Goal: Task Accomplishment & Management: Manage account settings

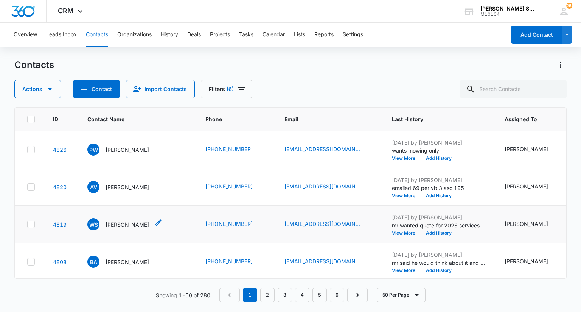
click at [124, 229] on p "William Stockey" at bounding box center [128, 225] width 44 height 8
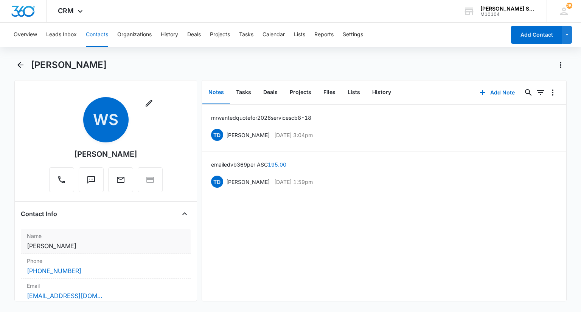
scroll to position [113, 0]
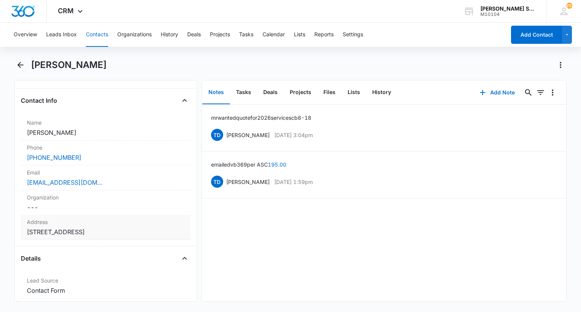
click at [124, 222] on label "Address" at bounding box center [105, 222] width 157 height 8
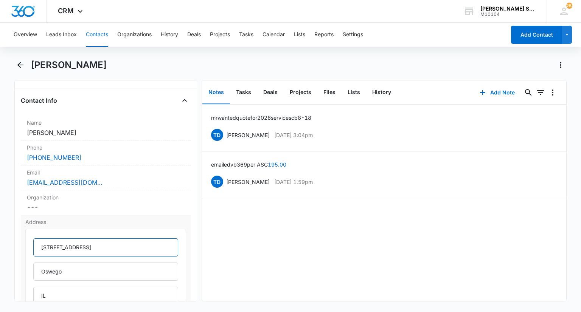
drag, startPoint x: 116, startPoint y: 247, endPoint x: 39, endPoint y: 251, distance: 76.9
click at [39, 251] on input "224 Paradise Parkway" at bounding box center [105, 248] width 145 height 18
click at [96, 180] on div "wstockey@att.net" at bounding box center [105, 182] width 157 height 9
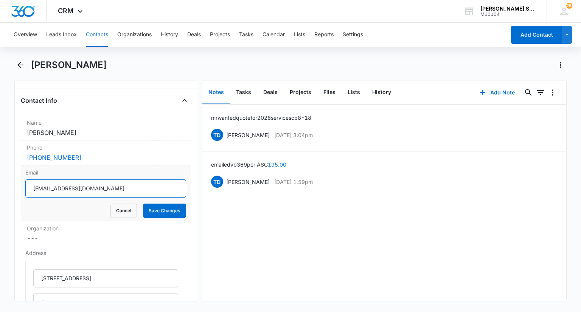
drag, startPoint x: 67, startPoint y: 189, endPoint x: 33, endPoint y: 188, distance: 34.8
click at [33, 188] on input "wstockey@att.net" at bounding box center [105, 189] width 160 height 18
click at [117, 210] on button "Cancel" at bounding box center [123, 211] width 26 height 14
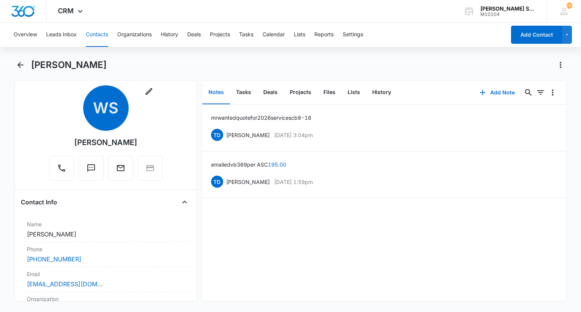
scroll to position [0, 0]
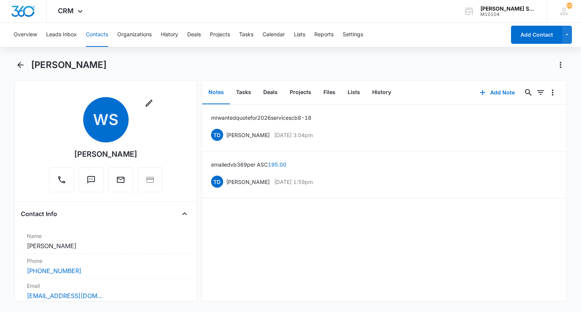
drag, startPoint x: 135, startPoint y: 155, endPoint x: 77, endPoint y: 157, distance: 57.9
click at [73, 158] on div "Remove WS William Stockey" at bounding box center [105, 144] width 113 height 95
copy div "William Stockey"
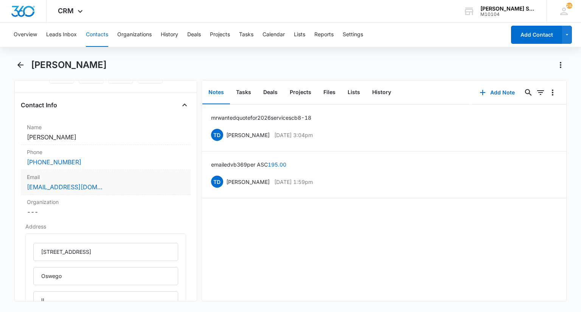
scroll to position [151, 0]
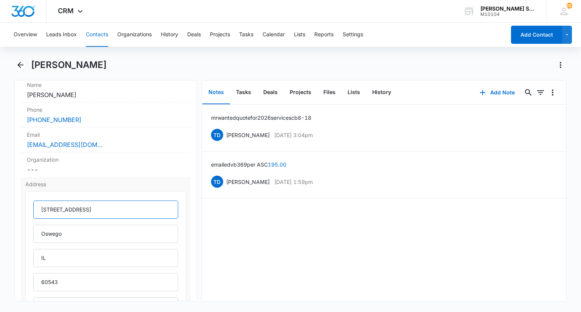
drag, startPoint x: 106, startPoint y: 210, endPoint x: 32, endPoint y: 207, distance: 73.9
click at [32, 207] on div "224 Paradise Parkway Oswego IL 60543" at bounding box center [105, 256] width 160 height 131
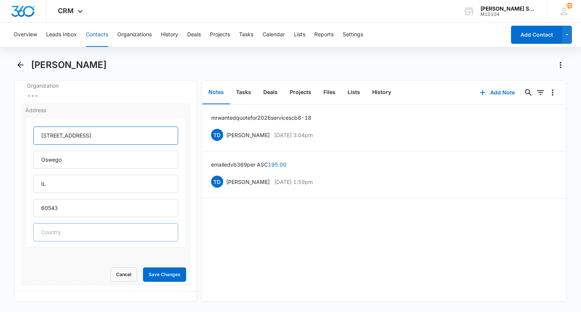
scroll to position [227, 0]
click at [116, 276] on button "Cancel" at bounding box center [123, 273] width 26 height 14
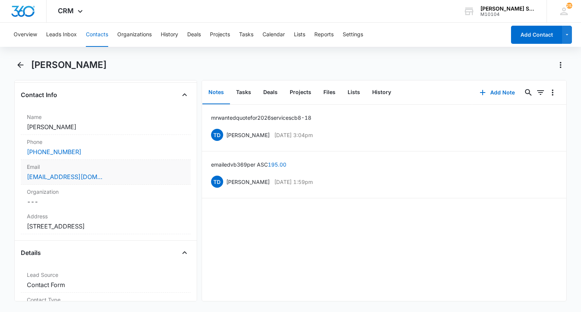
scroll to position [113, 0]
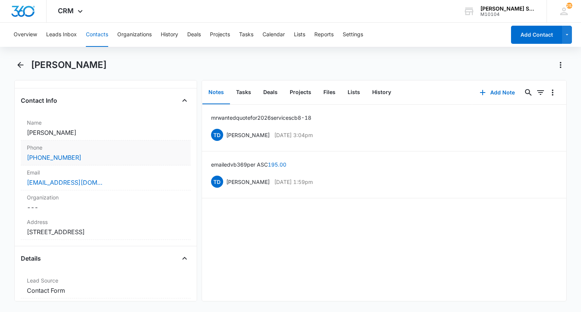
click at [94, 148] on label "Phone" at bounding box center [105, 148] width 157 height 8
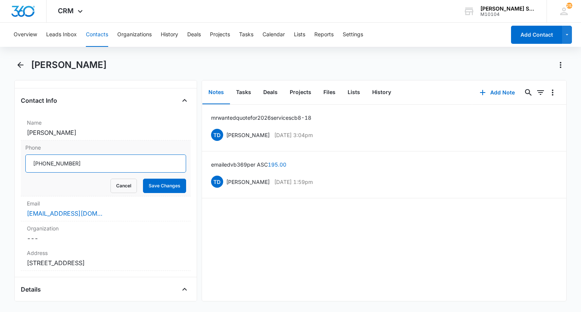
drag, startPoint x: 83, startPoint y: 165, endPoint x: 33, endPoint y: 163, distance: 50.3
click at [33, 163] on input "Phone" at bounding box center [105, 164] width 160 height 18
click at [120, 183] on button "Cancel" at bounding box center [123, 186] width 26 height 14
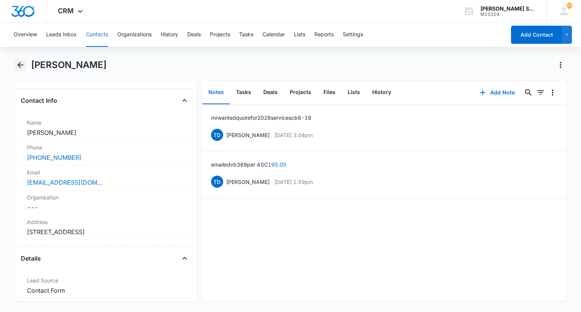
click at [23, 64] on icon "Back" at bounding box center [20, 65] width 9 height 9
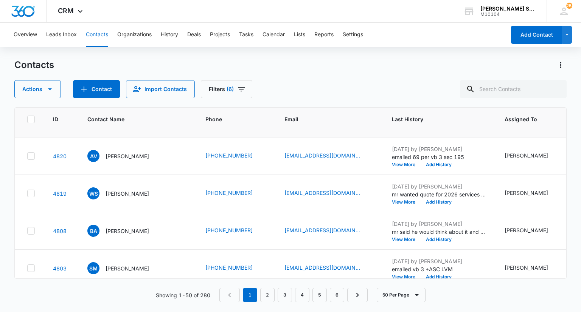
scroll to position [76, 0]
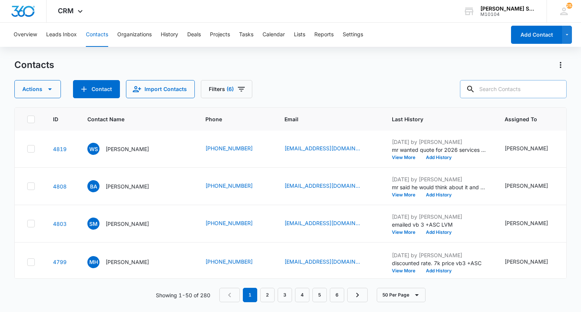
click at [503, 87] on input "text" at bounding box center [513, 89] width 107 height 18
type input "3312134548"
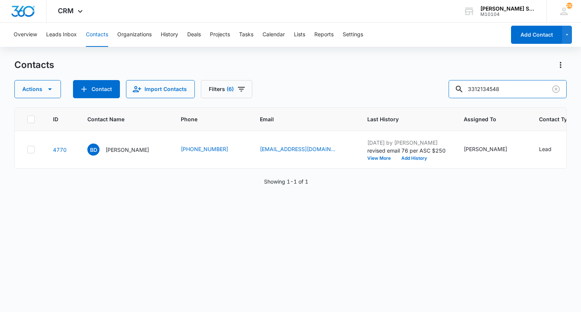
scroll to position [0, 0]
click at [120, 154] on p "Bill Dozier" at bounding box center [128, 150] width 44 height 8
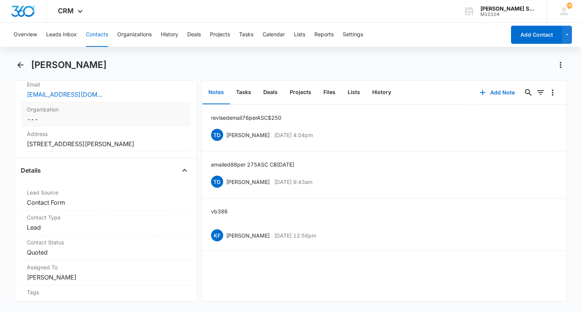
scroll to position [189, 0]
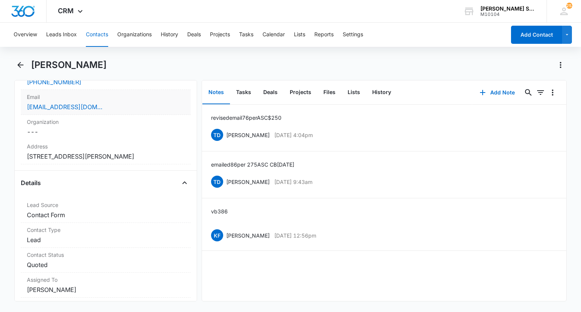
click at [107, 99] on label "Email" at bounding box center [105, 97] width 157 height 8
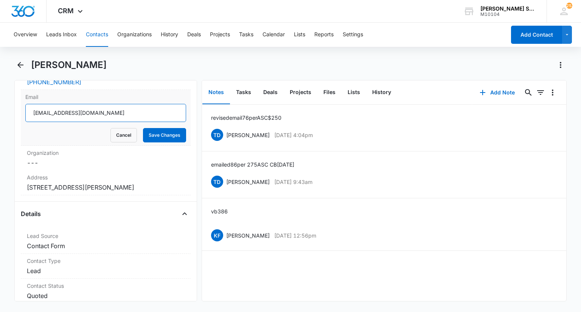
drag, startPoint x: 99, startPoint y: 108, endPoint x: 31, endPoint y: 106, distance: 68.9
click at [31, 106] on input "47habit-toga@icloud.com" at bounding box center [105, 113] width 160 height 18
drag, startPoint x: 124, startPoint y: 138, endPoint x: 121, endPoint y: 130, distance: 8.6
click at [124, 137] on button "Cancel" at bounding box center [123, 135] width 26 height 14
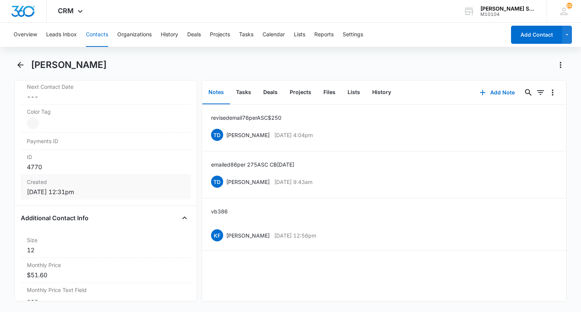
scroll to position [378, 0]
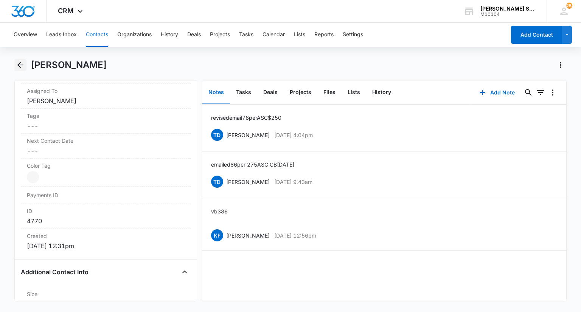
click at [21, 66] on icon "Back" at bounding box center [20, 65] width 9 height 9
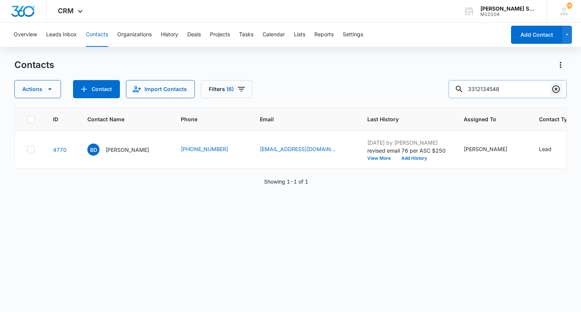
click at [554, 87] on icon "Clear" at bounding box center [556, 89] width 8 height 8
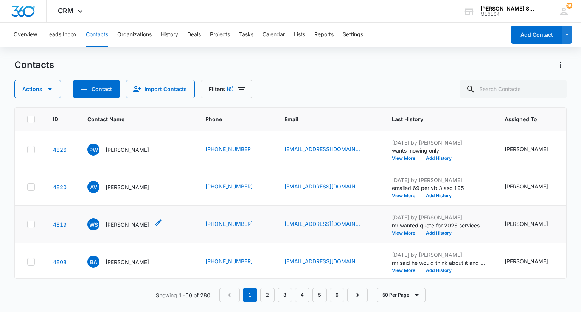
click at [130, 229] on p "William Stockey" at bounding box center [128, 225] width 44 height 8
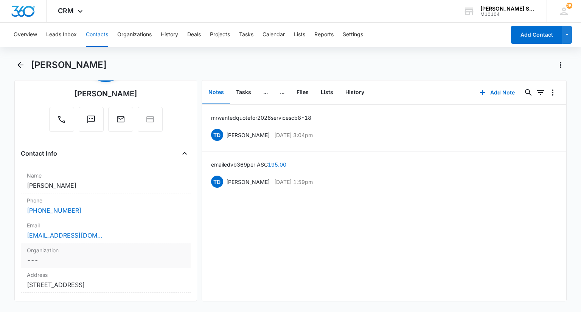
scroll to position [113, 0]
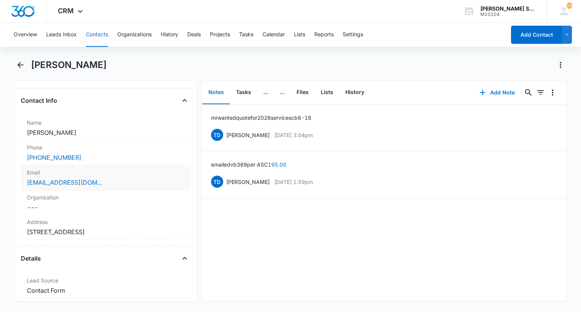
click at [89, 173] on label "Email" at bounding box center [105, 173] width 157 height 8
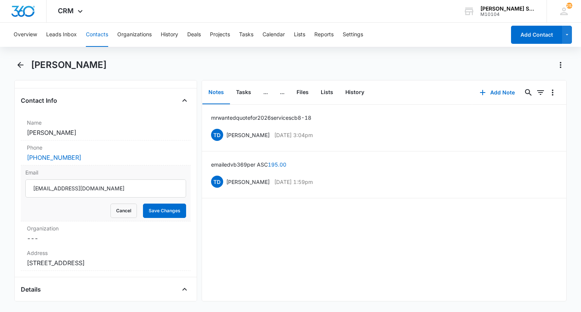
scroll to position [0, 0]
drag, startPoint x: 83, startPoint y: 190, endPoint x: 26, endPoint y: 188, distance: 57.2
click at [24, 188] on div "Email wstockey@att.net Cancel Save Changes" at bounding box center [105, 194] width 169 height 56
click at [118, 214] on button "Cancel" at bounding box center [123, 211] width 26 height 14
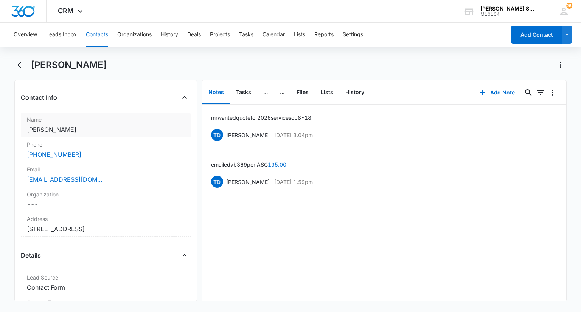
scroll to position [76, 0]
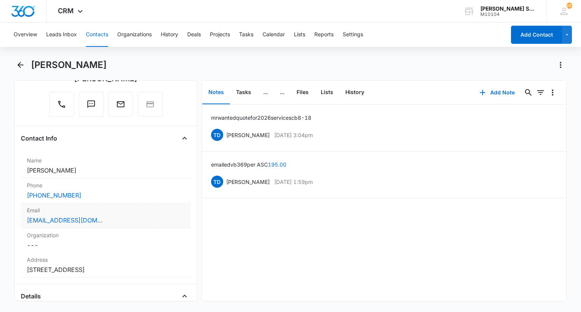
click at [89, 213] on label "Email" at bounding box center [105, 211] width 157 height 8
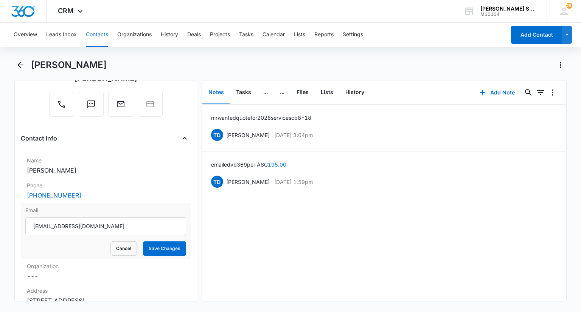
scroll to position [0, 0]
drag, startPoint x: 87, startPoint y: 228, endPoint x: 23, endPoint y: 228, distance: 63.6
click at [23, 228] on div "Email wstockey@att.net Cancel Save Changes" at bounding box center [105, 232] width 169 height 56
drag, startPoint x: 118, startPoint y: 252, endPoint x: 115, endPoint y: 244, distance: 8.1
click at [118, 252] on button "Cancel" at bounding box center [123, 249] width 26 height 14
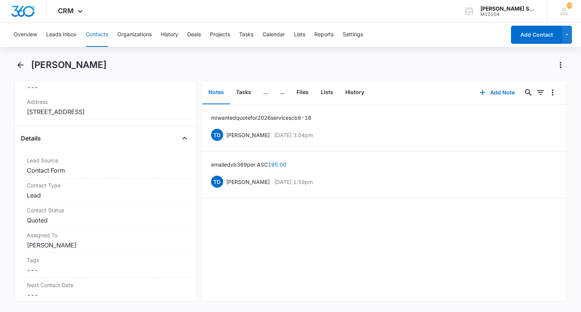
scroll to position [303, 0]
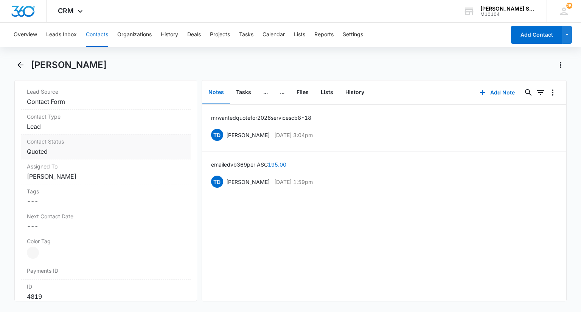
click at [50, 146] on div "Contact Status Cancel Save Changes Quoted" at bounding box center [105, 147] width 169 height 25
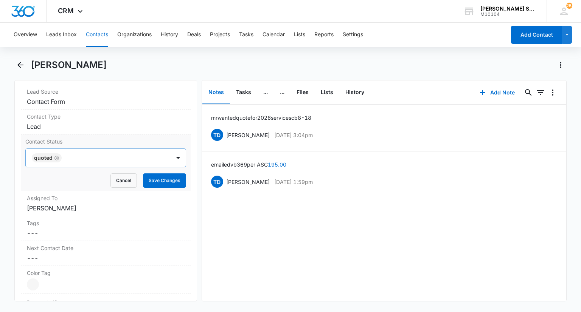
click at [55, 157] on icon "Remove Quoted" at bounding box center [56, 158] width 5 height 6
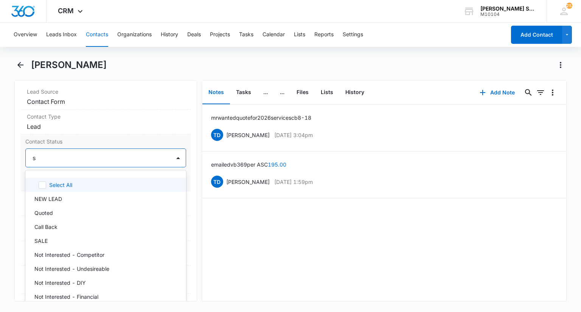
type input "sa"
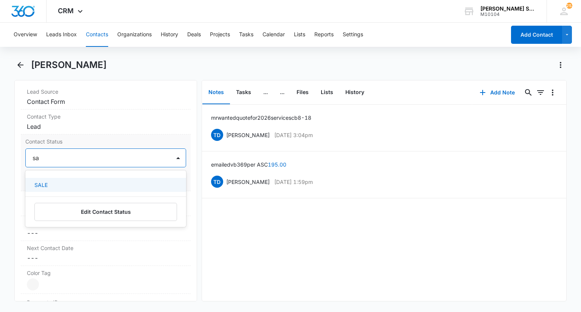
click at [56, 180] on div "SALE" at bounding box center [105, 185] width 160 height 14
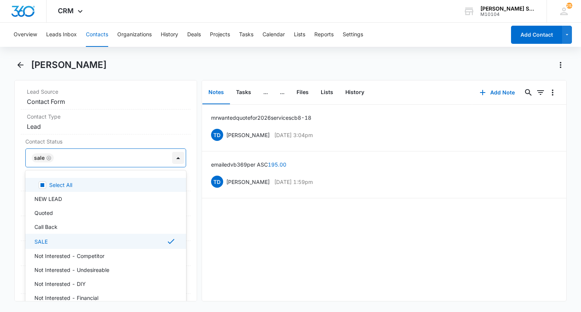
click at [172, 158] on div at bounding box center [178, 158] width 12 height 12
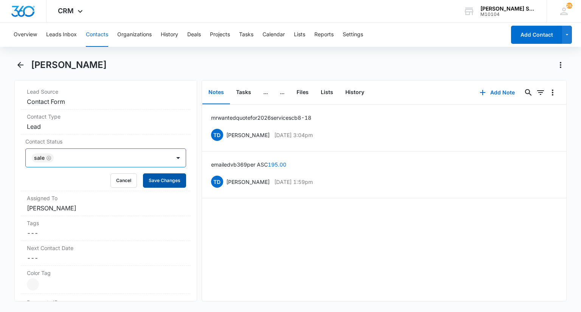
click at [156, 176] on button "Save Changes" at bounding box center [164, 181] width 43 height 14
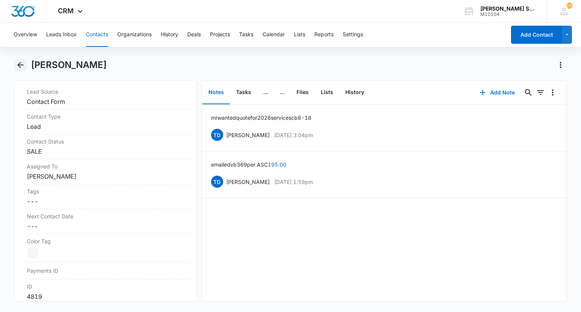
click at [21, 62] on icon "Back" at bounding box center [20, 65] width 9 height 9
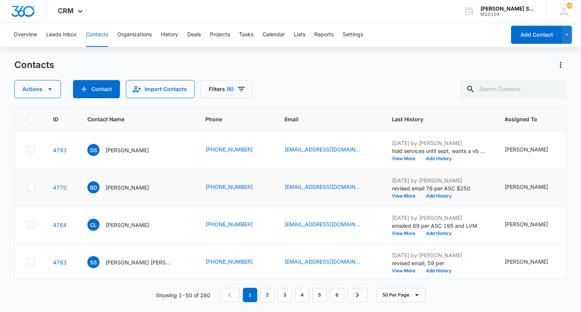
scroll to position [265, 0]
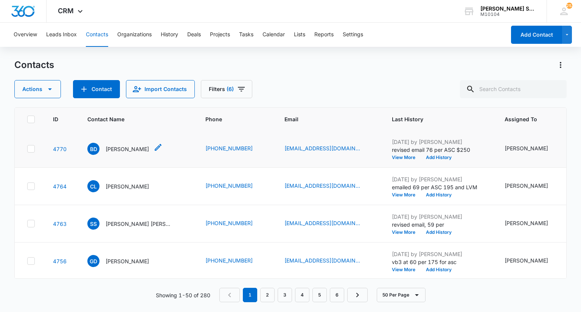
click at [122, 153] on p "Bill Dozier" at bounding box center [128, 149] width 44 height 8
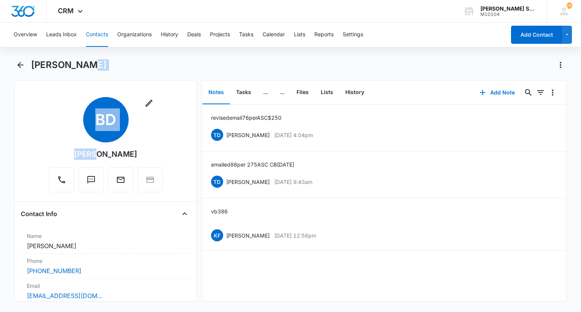
drag, startPoint x: 79, startPoint y: 79, endPoint x: 101, endPoint y: 149, distance: 73.5
click at [101, 149] on div "Bill Dozier Remove BD Bill Dozier Contact Info Name Cancel Save Changes Bill Do…" at bounding box center [290, 180] width 552 height 243
click at [123, 155] on div "Remove BD Bill Dozier" at bounding box center [105, 144] width 113 height 95
drag, startPoint x: 121, startPoint y: 155, endPoint x: 85, endPoint y: 153, distance: 36.7
click at [85, 153] on div "Remove BD Bill Dozier" at bounding box center [105, 144] width 113 height 95
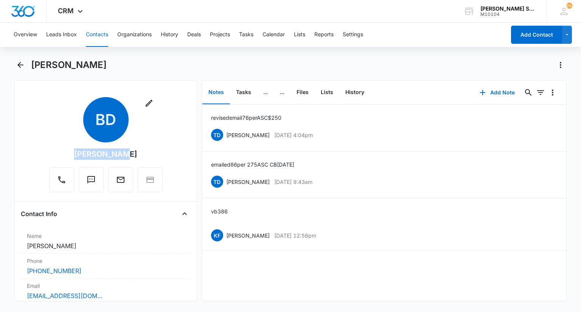
copy div "Bill Dozier"
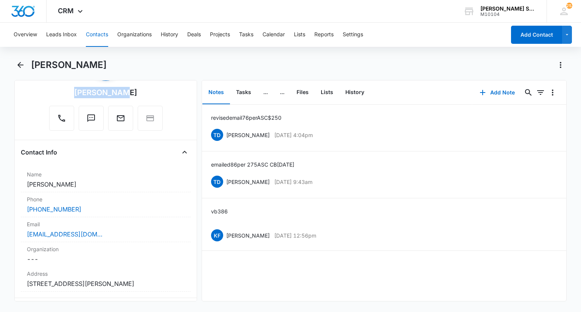
scroll to position [151, 0]
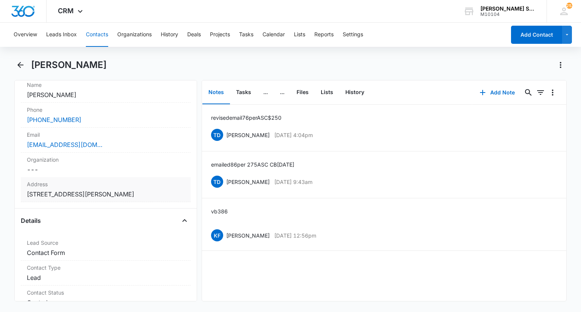
click at [107, 182] on label "Address" at bounding box center [105, 184] width 157 height 8
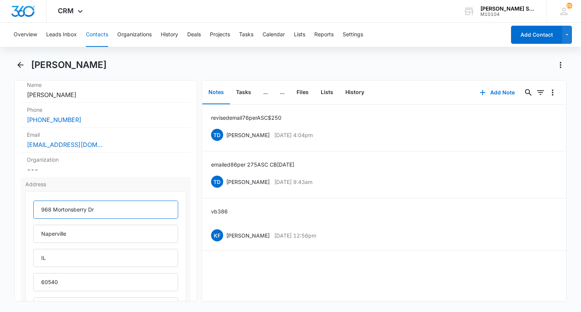
drag, startPoint x: 110, startPoint y: 205, endPoint x: 37, endPoint y: 205, distance: 73.0
click at [37, 205] on input "968 Mortonsberry Dr" at bounding box center [105, 210] width 145 height 18
click at [101, 113] on div "Phone Cancel Save Changes (331) 213-4548" at bounding box center [105, 115] width 169 height 25
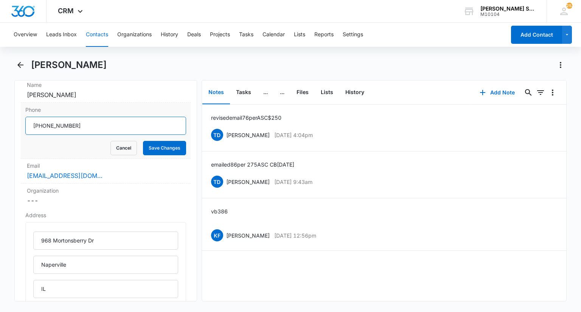
drag, startPoint x: 88, startPoint y: 129, endPoint x: 31, endPoint y: 127, distance: 57.5
click at [31, 127] on input "Phone" at bounding box center [105, 126] width 160 height 18
click at [116, 148] on button "Cancel" at bounding box center [123, 148] width 26 height 14
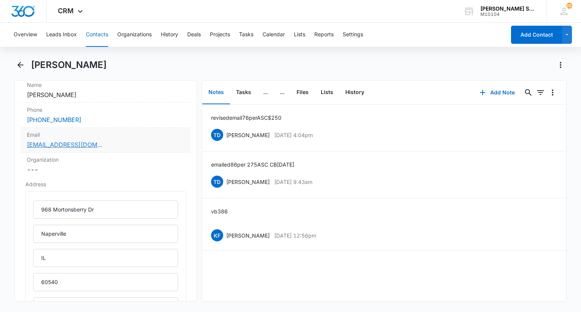
click at [92, 140] on link "47habit-toga@icloud.com" at bounding box center [65, 144] width 76 height 9
click at [103, 140] on div "Email Cancel Save Changes 47habit-toga@icloud.com" at bounding box center [105, 140] width 169 height 25
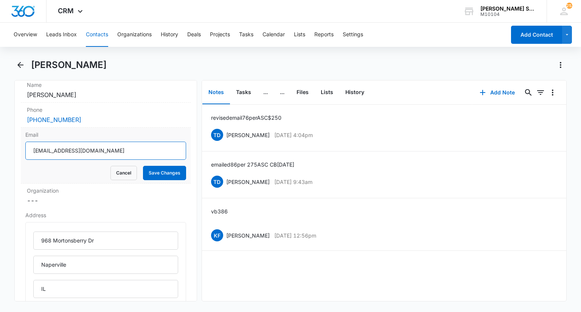
drag, startPoint x: 101, startPoint y: 152, endPoint x: 34, endPoint y: 143, distance: 67.9
click at [34, 143] on input "47habit-toga@icloud.com" at bounding box center [105, 151] width 160 height 18
click at [121, 168] on button "Cancel" at bounding box center [123, 173] width 26 height 14
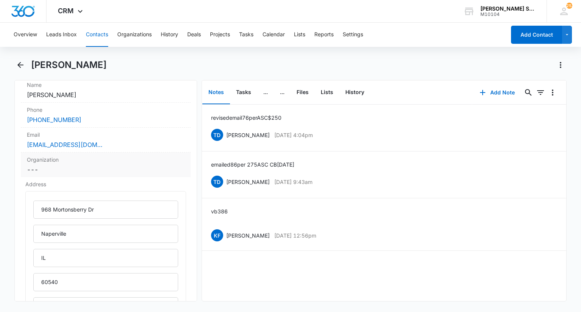
scroll to position [265, 0]
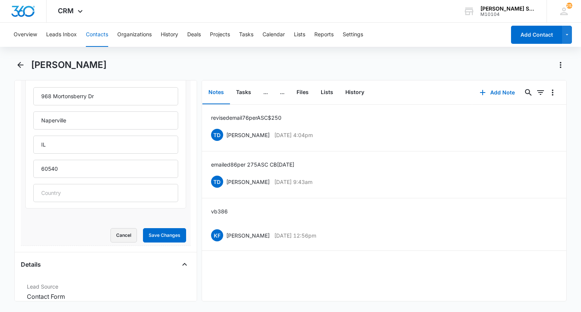
click at [112, 228] on button "Cancel" at bounding box center [123, 235] width 26 height 14
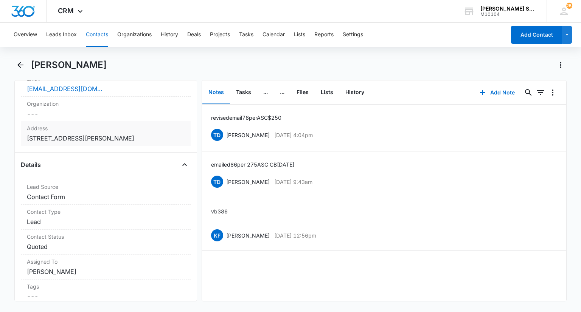
scroll to position [260, 0]
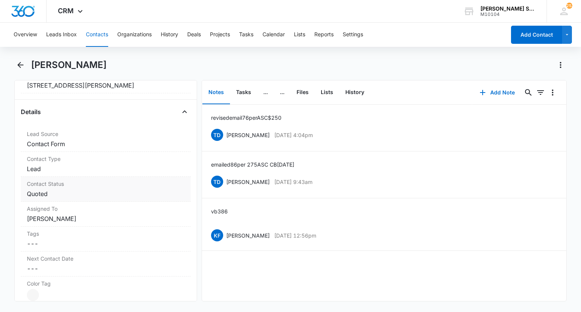
click at [49, 191] on dd "Cancel Save Changes Quoted" at bounding box center [105, 194] width 157 height 9
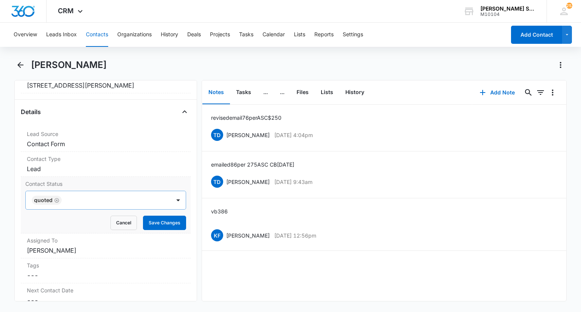
click at [55, 199] on icon "Remove Quoted" at bounding box center [57, 200] width 5 height 5
type input "sa"
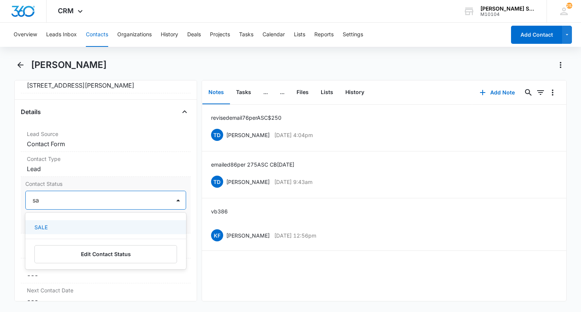
click at [54, 224] on div "SALE" at bounding box center [104, 228] width 141 height 8
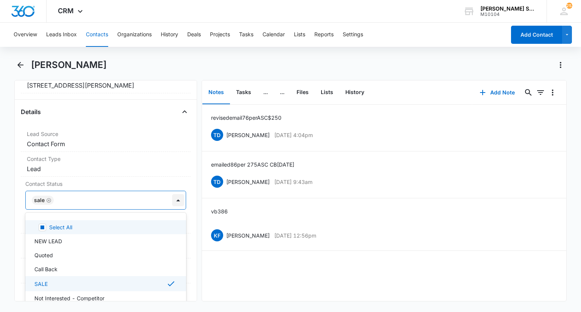
click at [172, 199] on div at bounding box center [178, 200] width 12 height 12
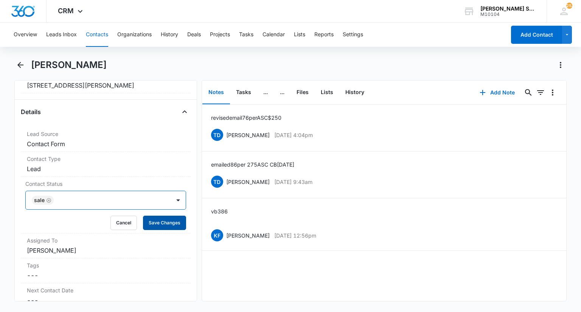
click at [160, 227] on button "Save Changes" at bounding box center [164, 223] width 43 height 14
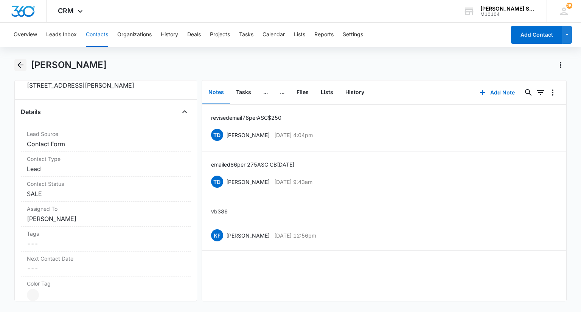
click at [21, 64] on icon "Back" at bounding box center [20, 65] width 9 height 9
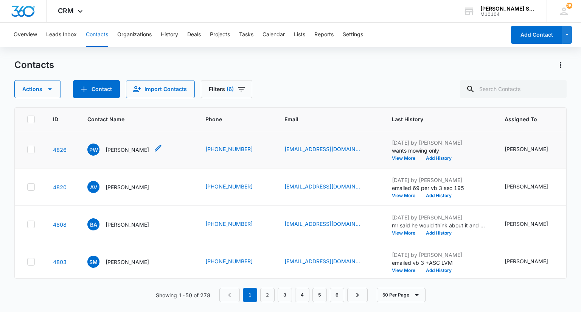
click at [121, 154] on p "Paul Ward" at bounding box center [128, 150] width 44 height 8
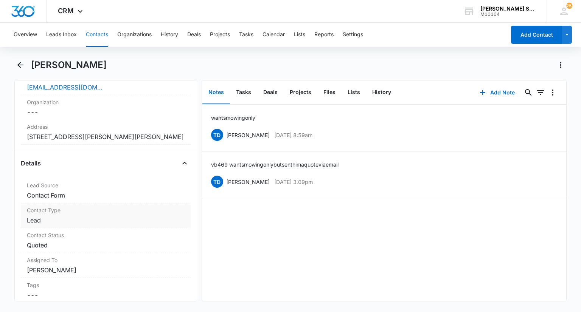
scroll to position [227, 0]
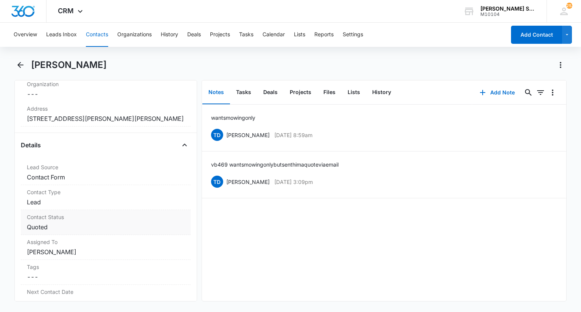
click at [84, 221] on div "Contact Status Cancel Save Changes Quoted" at bounding box center [105, 222] width 169 height 25
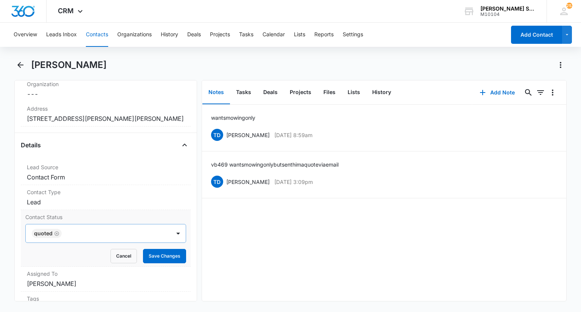
click at [58, 233] on icon "Remove Quoted" at bounding box center [57, 234] width 5 height 5
type input "n"
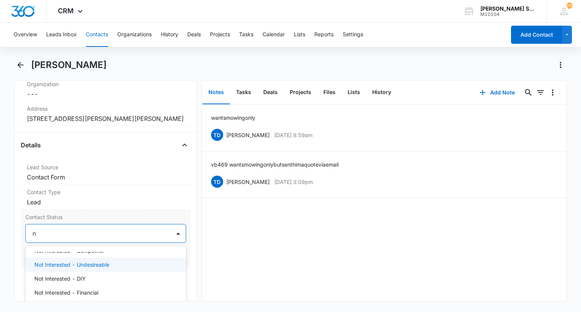
click at [90, 266] on p "Not Interested - Undesireable" at bounding box center [71, 265] width 75 height 8
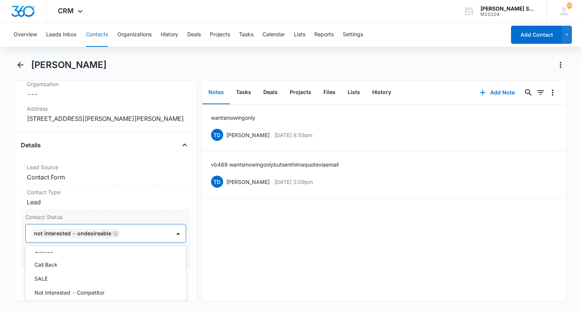
scroll to position [79, 0]
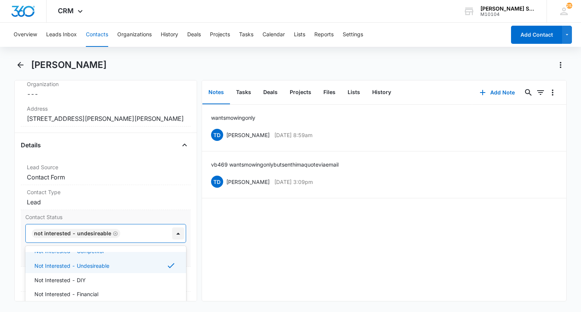
click at [173, 234] on div at bounding box center [178, 234] width 12 height 12
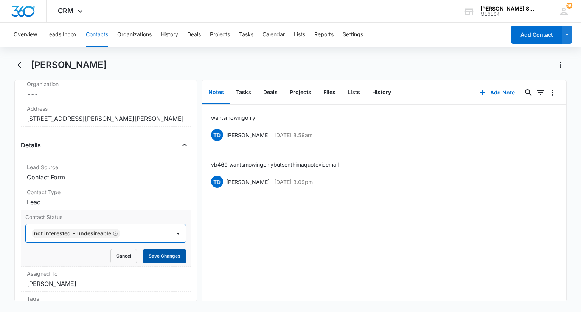
click at [155, 253] on button "Save Changes" at bounding box center [164, 256] width 43 height 14
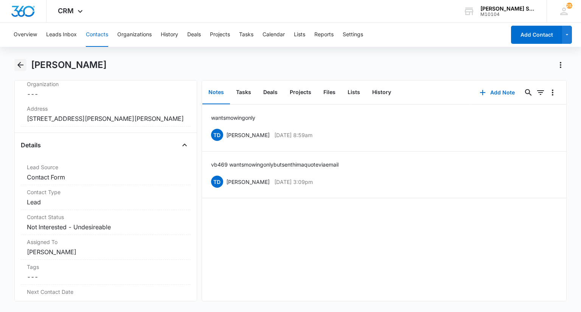
click at [21, 65] on icon "Back" at bounding box center [20, 65] width 6 height 6
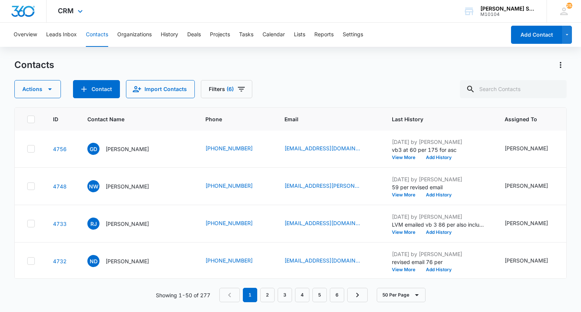
scroll to position [218, 0]
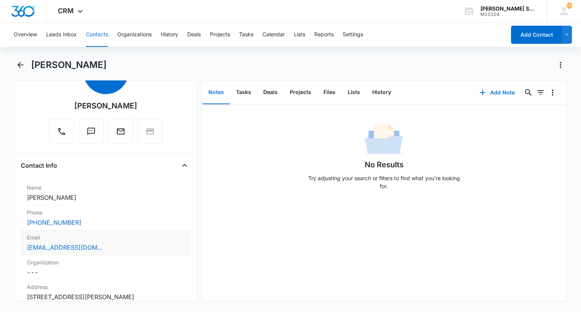
scroll to position [113, 0]
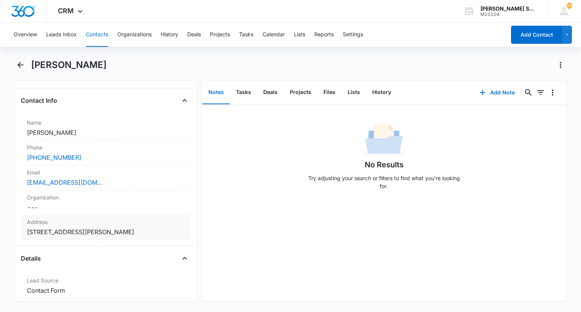
click at [113, 217] on div "Address Cancel Save Changes 5n818 Audubon Ct St Charles IL 60175" at bounding box center [105, 227] width 169 height 25
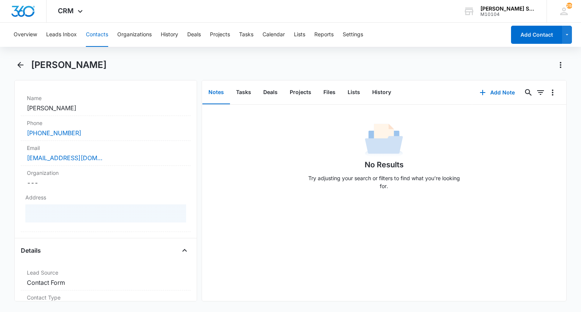
scroll to position [151, 0]
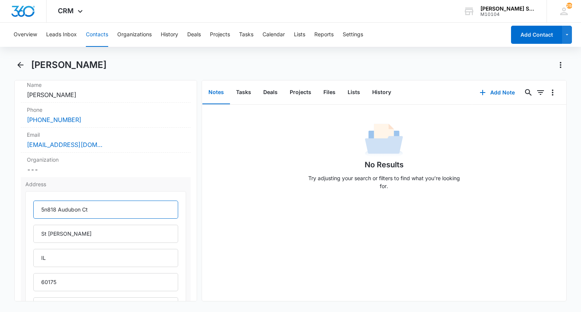
drag, startPoint x: 98, startPoint y: 208, endPoint x: 39, endPoint y: 208, distance: 59.8
click at [39, 208] on input "5n818 Audubon Ct" at bounding box center [105, 210] width 145 height 18
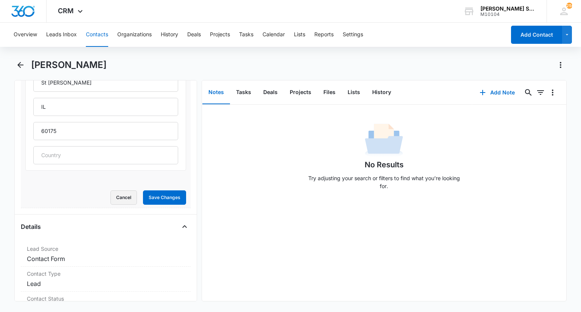
click at [110, 196] on button "Cancel" at bounding box center [123, 198] width 26 height 14
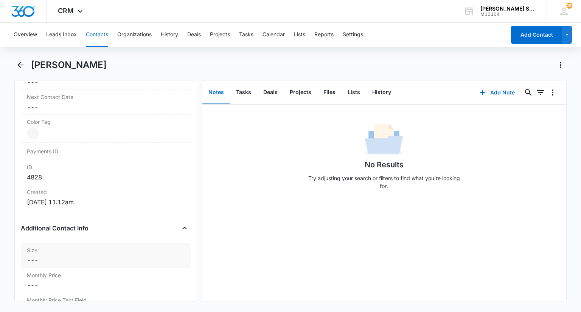
scroll to position [440, 0]
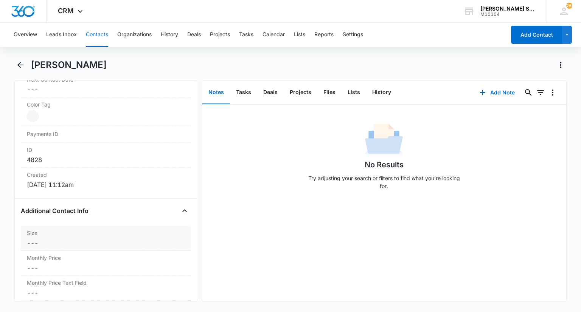
click at [56, 233] on label "Size" at bounding box center [105, 233] width 157 height 8
click at [58, 247] on input "Size" at bounding box center [105, 249] width 160 height 18
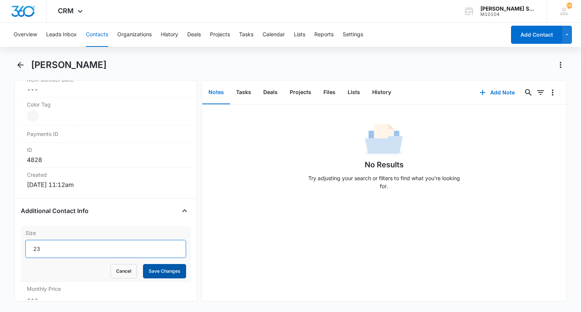
type input "23"
click at [163, 273] on button "Save Changes" at bounding box center [164, 271] width 43 height 14
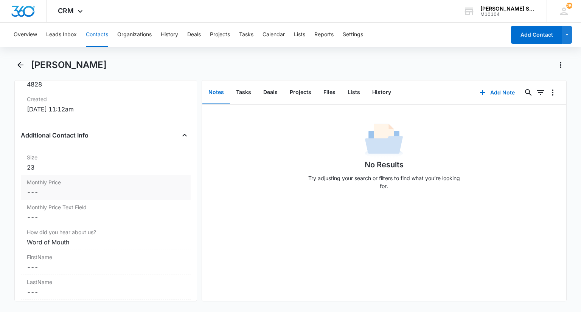
click at [49, 192] on dd "Cancel Save Changes ---" at bounding box center [105, 192] width 157 height 9
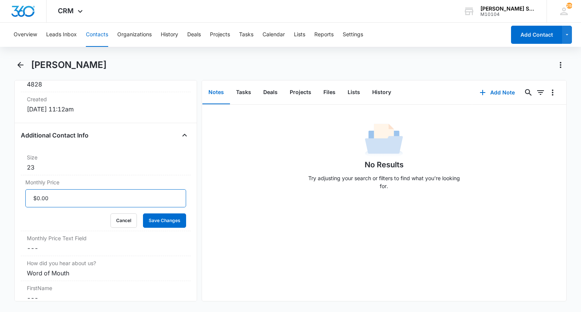
click at [45, 197] on input "Monthly Price" at bounding box center [105, 199] width 160 height 18
type input "$93.00"
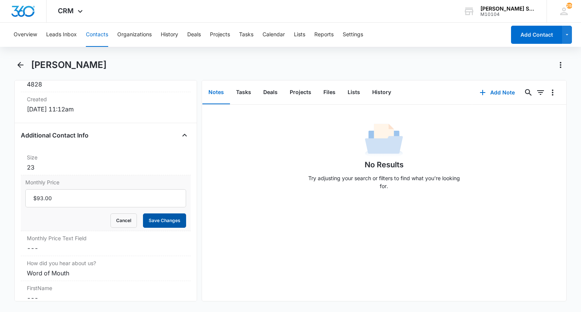
click at [166, 223] on button "Save Changes" at bounding box center [164, 221] width 43 height 14
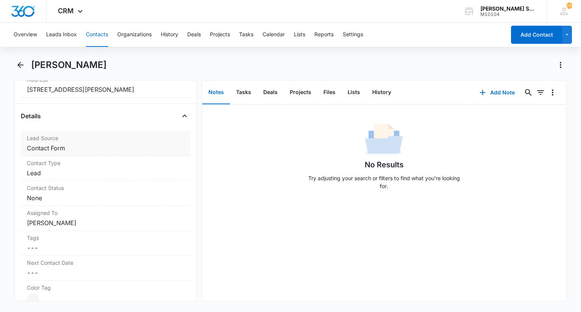
scroll to position [250, 0]
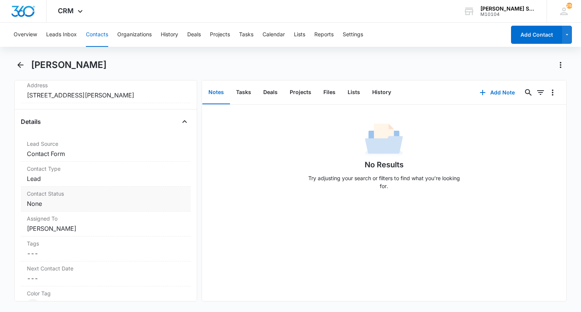
click at [57, 203] on dd "Cancel Save Changes None" at bounding box center [105, 203] width 157 height 9
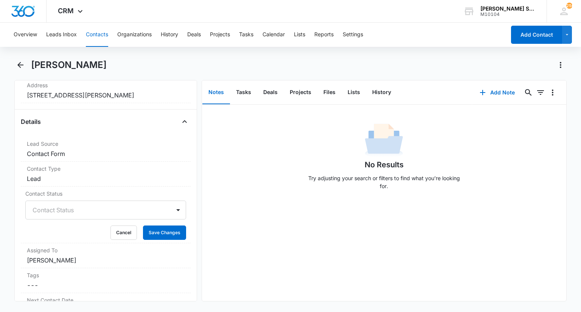
click at [52, 211] on div at bounding box center [97, 210] width 128 height 11
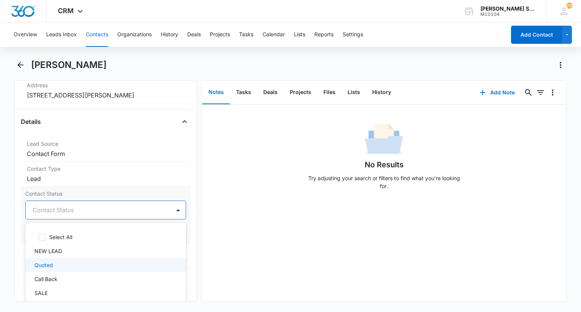
click at [48, 261] on p "Quoted" at bounding box center [43, 265] width 19 height 8
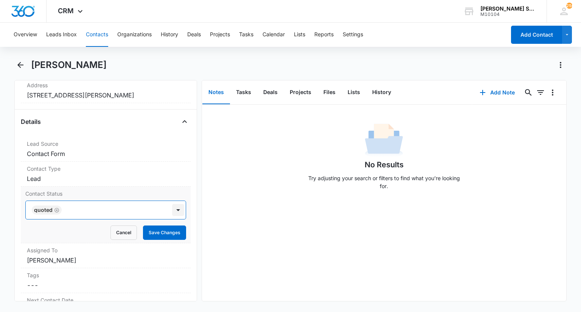
click at [176, 208] on div at bounding box center [178, 210] width 12 height 12
click at [159, 231] on button "Save Changes" at bounding box center [164, 233] width 43 height 14
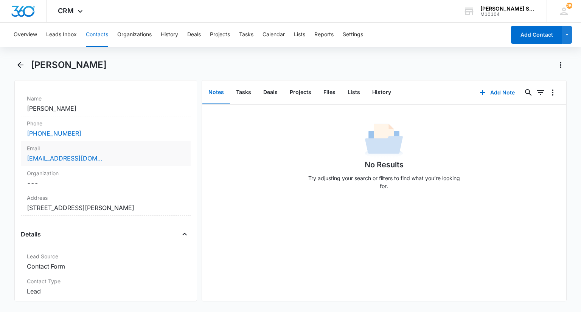
scroll to position [137, 0]
click at [120, 151] on label "Email" at bounding box center [105, 149] width 157 height 8
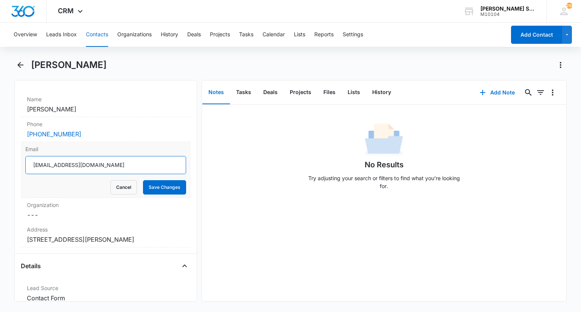
drag, startPoint x: 108, startPoint y: 168, endPoint x: 33, endPoint y: 163, distance: 75.4
click at [33, 163] on input "Monaghrj@yahoo.com" at bounding box center [105, 165] width 160 height 18
click at [111, 187] on button "Cancel" at bounding box center [123, 187] width 26 height 14
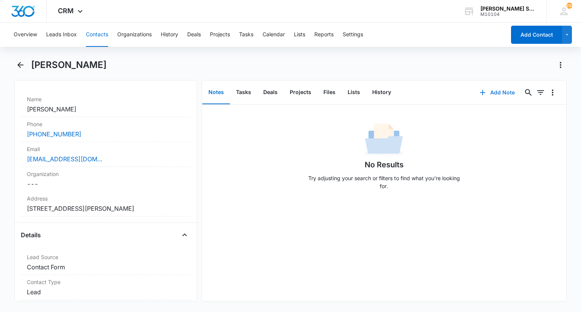
click at [489, 94] on button "Add Note" at bounding box center [497, 93] width 50 height 18
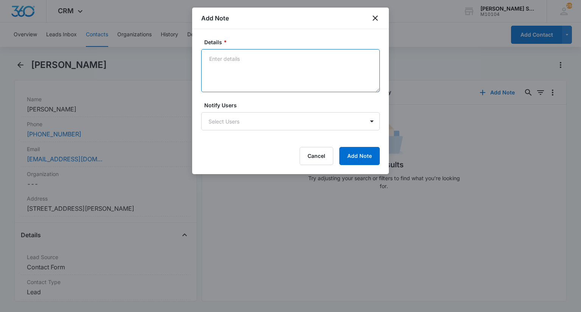
click at [278, 68] on textarea "Details *" at bounding box center [290, 70] width 179 height 43
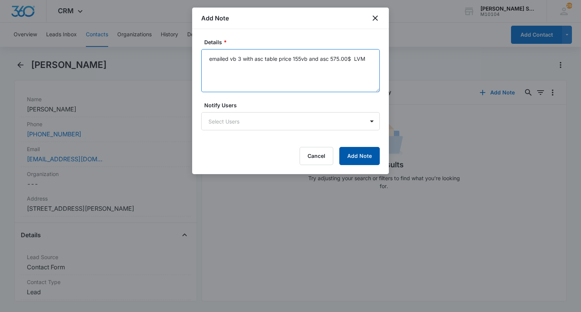
type textarea "emailed vb 3 with asc table price 155vb and asc 575.00$ LVM"
click at [351, 151] on button "Add Note" at bounding box center [359, 156] width 40 height 18
